Goal: Transaction & Acquisition: Subscribe to service/newsletter

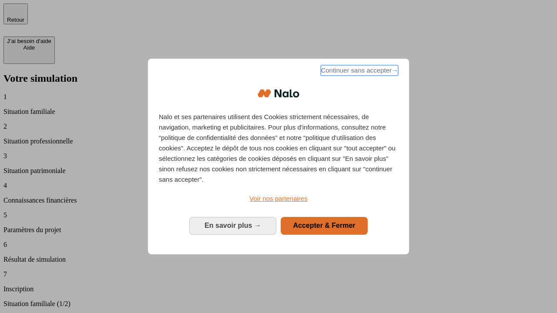
click at [359, 72] on span "Continuer sans accepter →" at bounding box center [359, 70] width 77 height 10
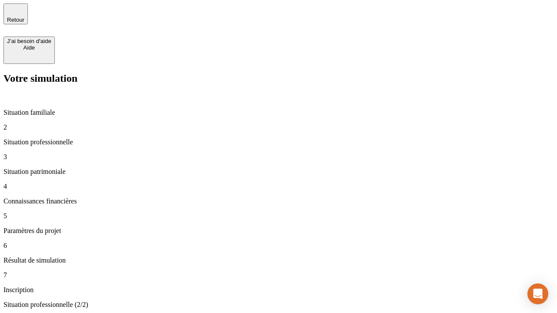
type input "30 000"
type input "0"
type input "1 000"
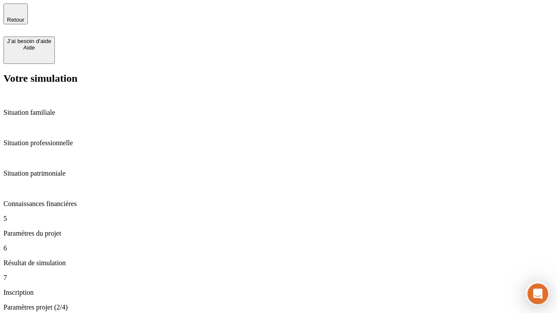
type input "40"
type input "200 000"
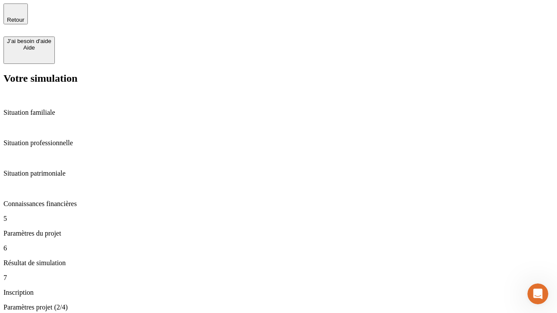
type input "640"
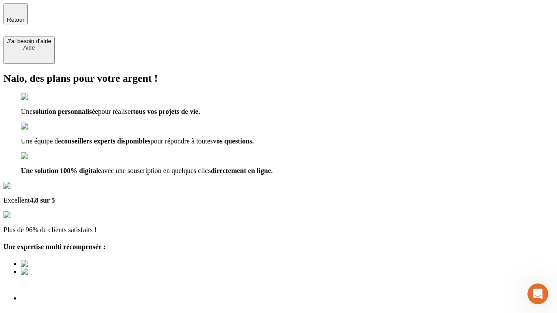
type input "[EMAIL_ADDRESS][DOMAIN_NAME]"
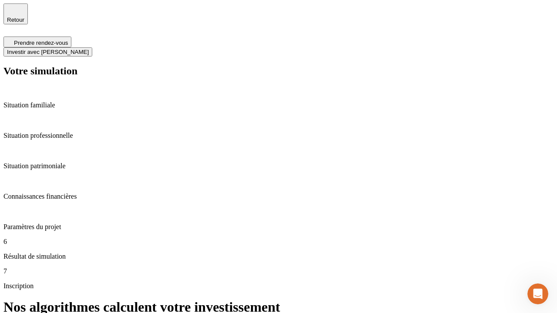
click at [89, 49] on span "Investir avec [PERSON_NAME]" at bounding box center [48, 52] width 82 height 7
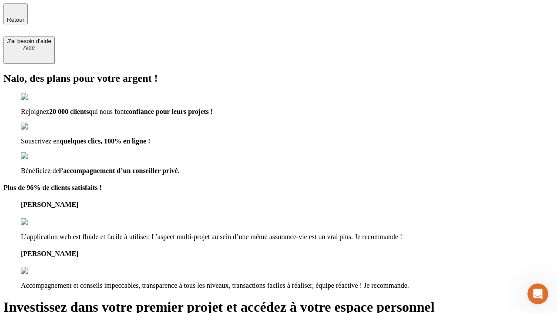
type input "[EMAIL_ADDRESS][DOMAIN_NAME]"
